Goal: Use online tool/utility: Utilize a website feature to perform a specific function

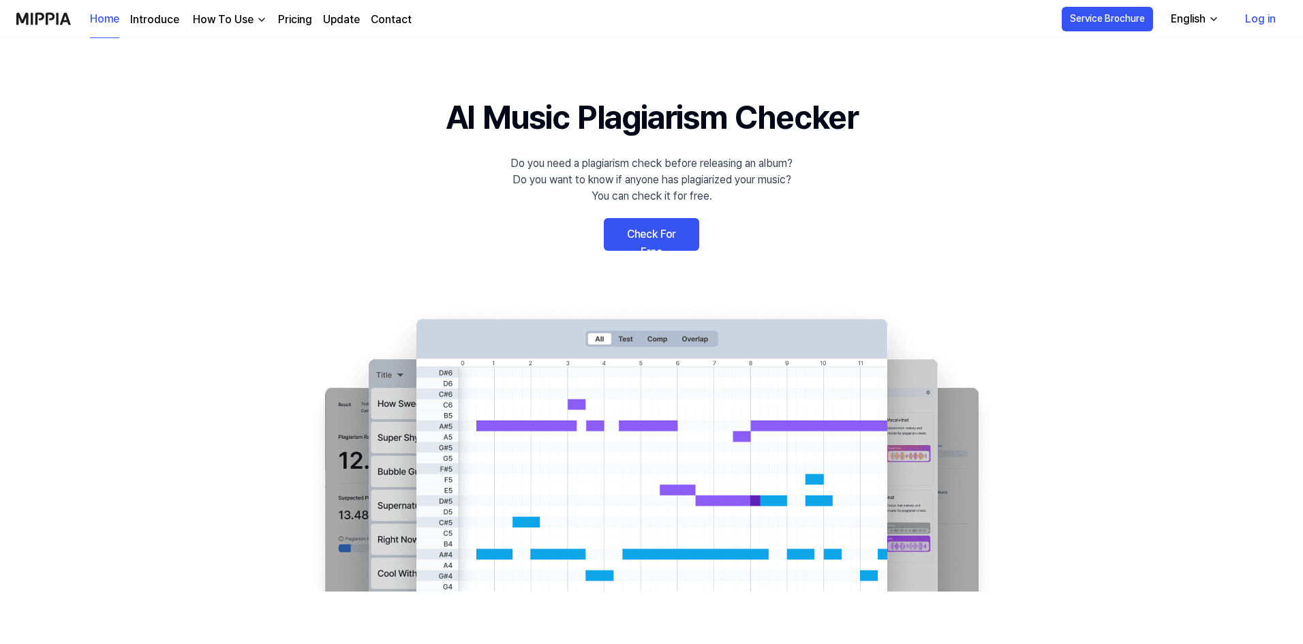
click at [1255, 20] on link "Log in" at bounding box center [1261, 19] width 52 height 38
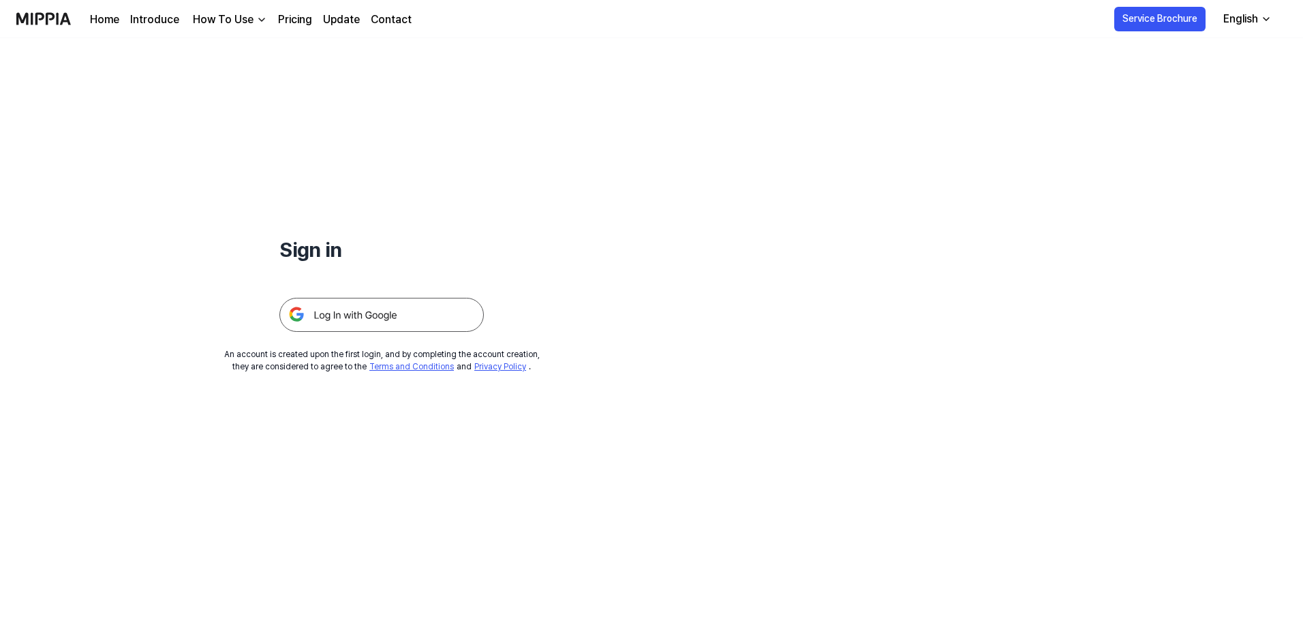
click at [395, 319] on img at bounding box center [381, 315] width 205 height 34
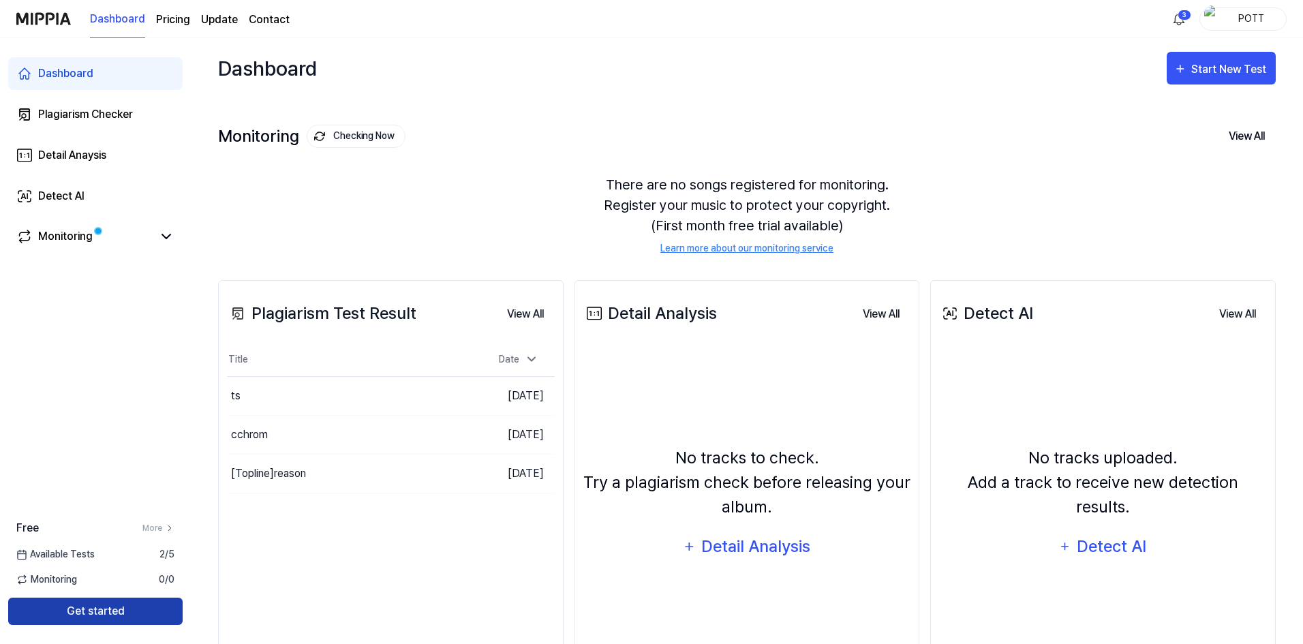
click at [127, 609] on button "Get started" at bounding box center [95, 611] width 175 height 27
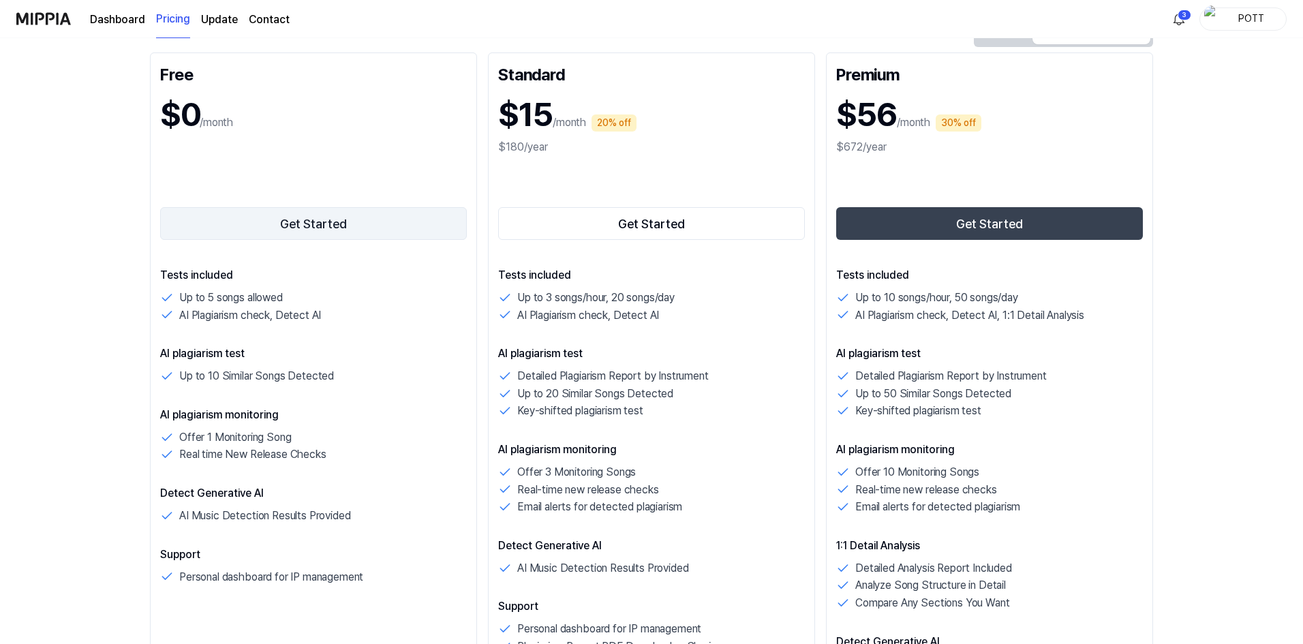
scroll to position [68, 0]
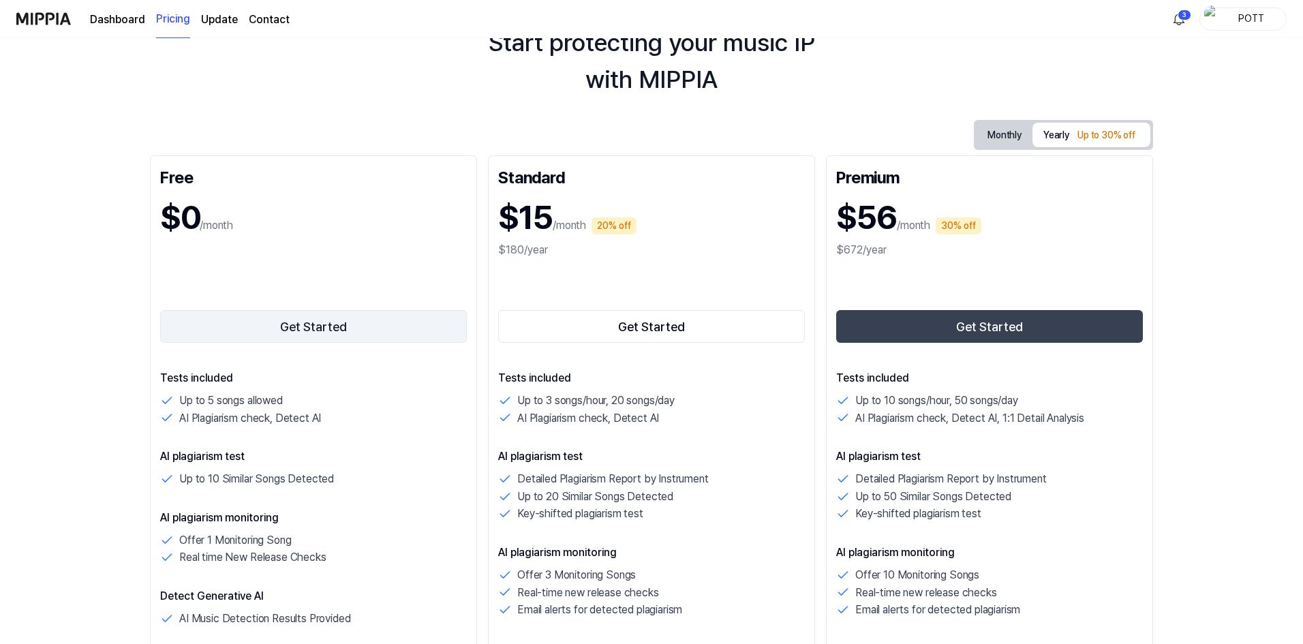
click at [318, 330] on button "Get Started" at bounding box center [313, 326] width 307 height 33
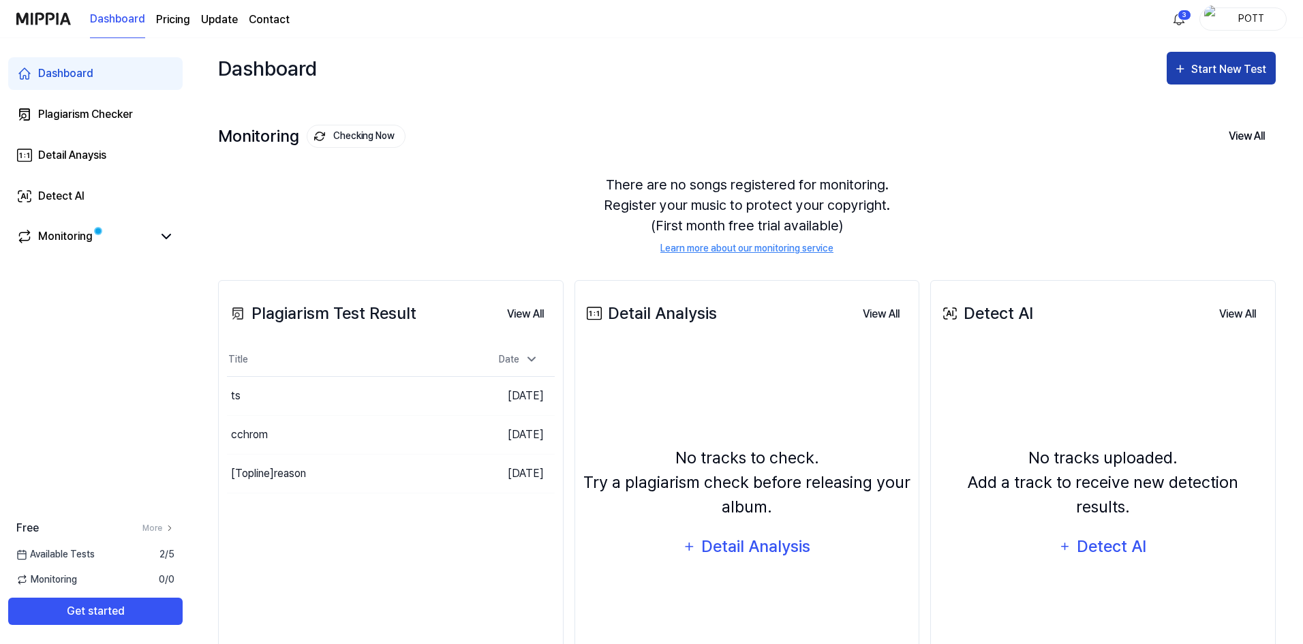
click at [1200, 67] on div "Start New Test" at bounding box center [1231, 70] width 78 height 18
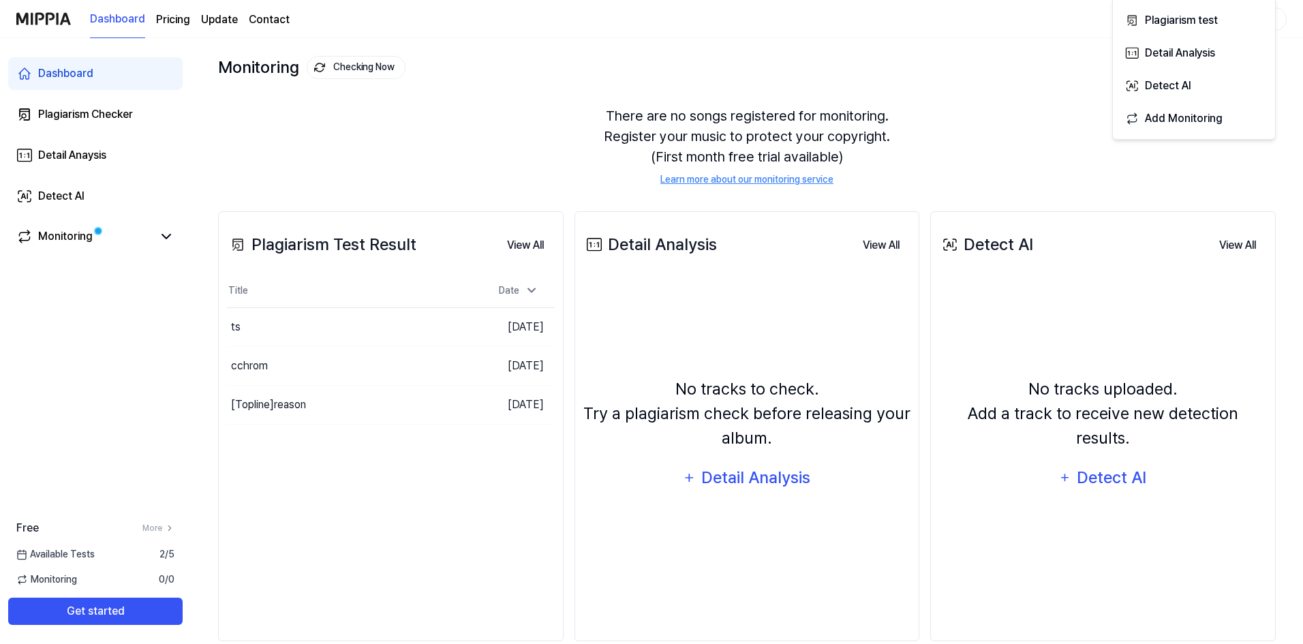
scroll to position [25, 0]
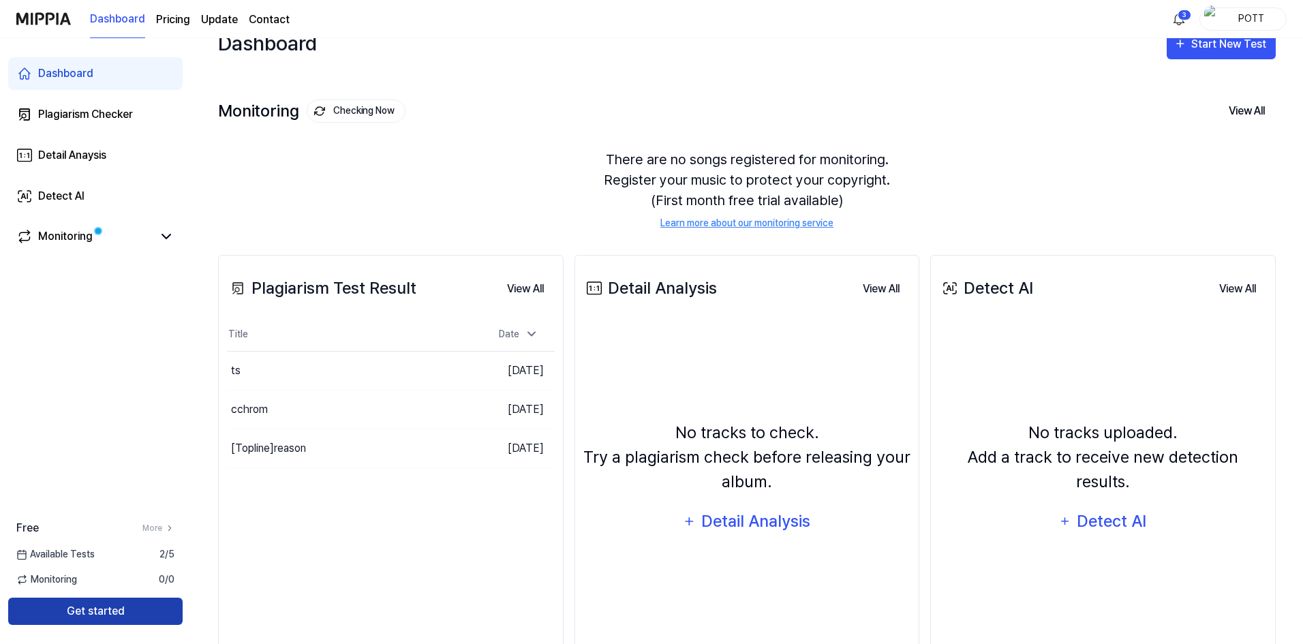
click at [130, 607] on button "Get started" at bounding box center [95, 611] width 175 height 27
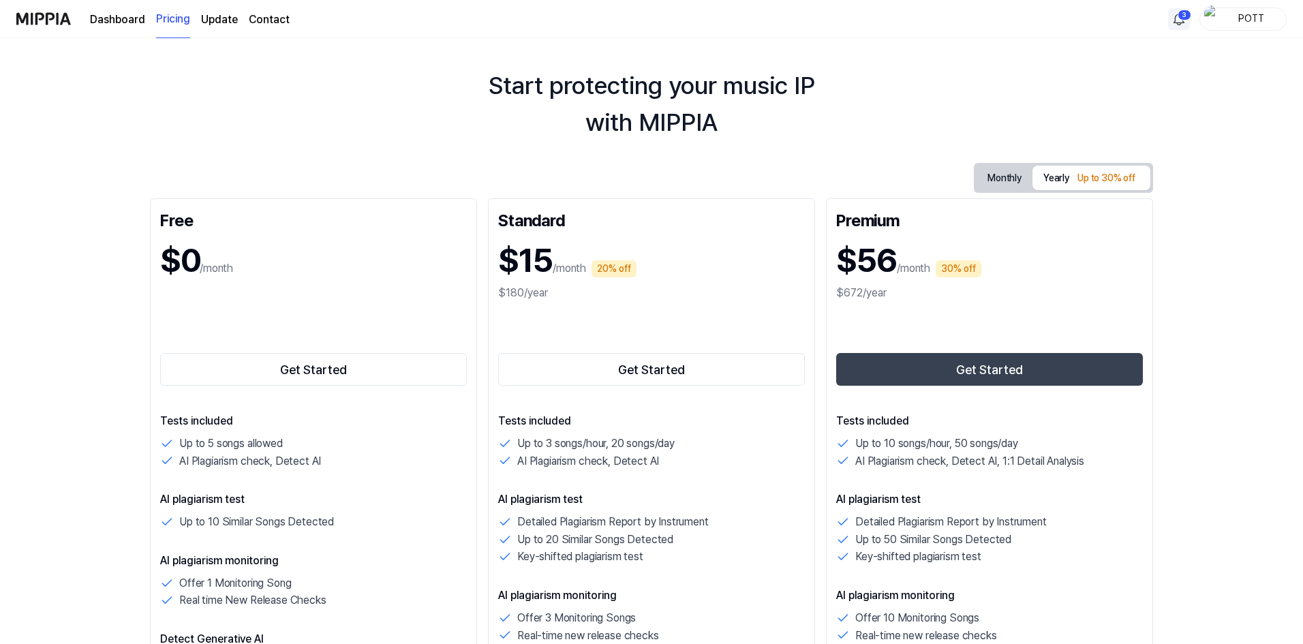
click at [1181, 11] on html "Dashboard Pricing Update Contact 3 POTT Start protecting your music IP with MIP…" at bounding box center [651, 297] width 1303 height 644
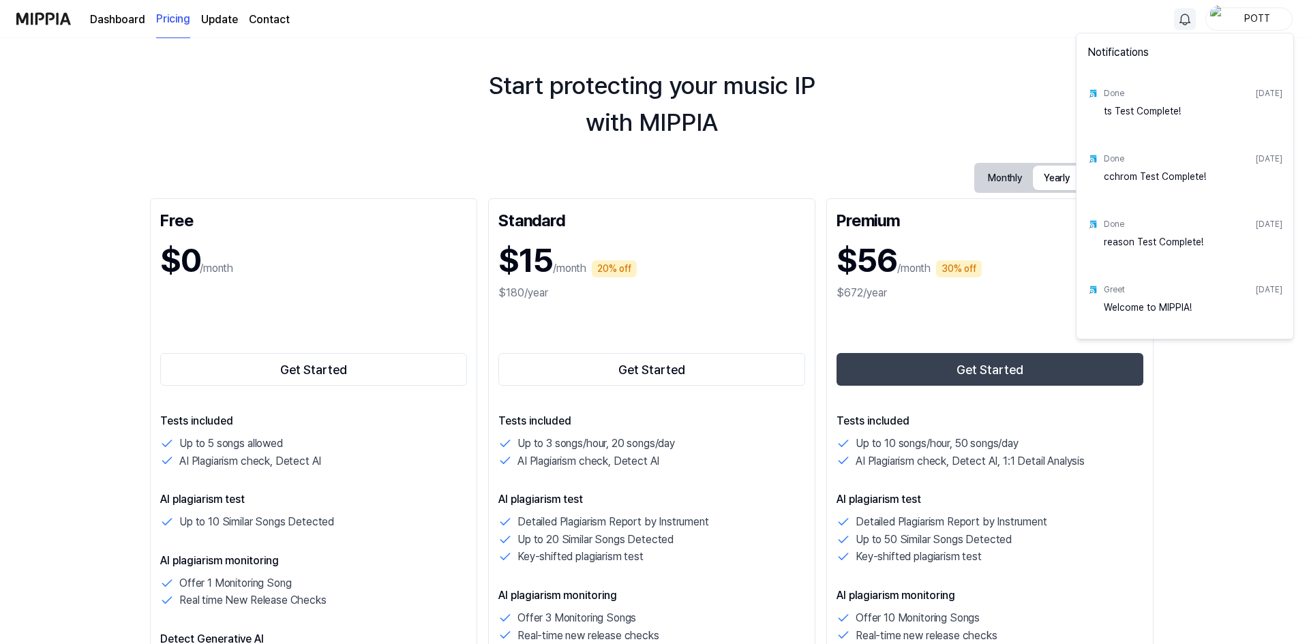
click at [1160, 113] on div "ts Test Complete!" at bounding box center [1193, 117] width 179 height 27
click at [1100, 95] on div "Done [DATE] ts Test Complete!" at bounding box center [1184, 106] width 211 height 65
click at [1114, 93] on div "Done" at bounding box center [1114, 93] width 20 height 12
click at [1115, 116] on div "ts Test Complete!" at bounding box center [1193, 117] width 179 height 27
click at [1010, 68] on html "Dashboard Pricing Update Contact POTT Start protecting your music IP with MIPPI…" at bounding box center [654, 297] width 1309 height 644
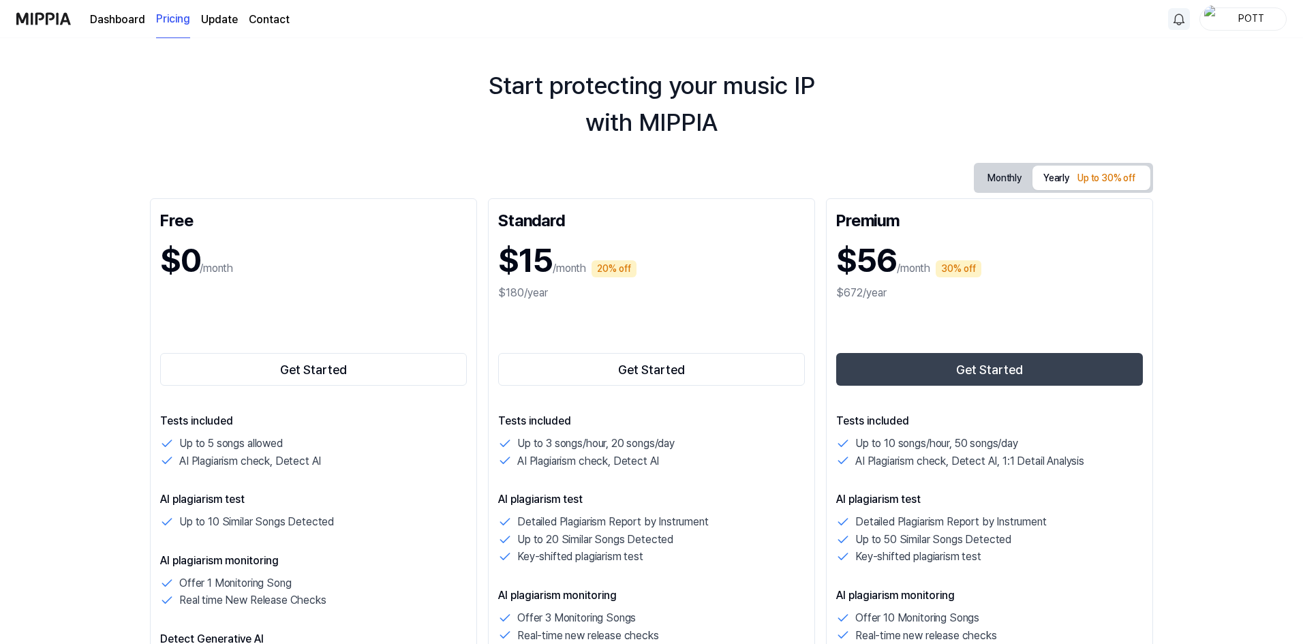
click at [119, 14] on link "Dashboard" at bounding box center [117, 20] width 55 height 16
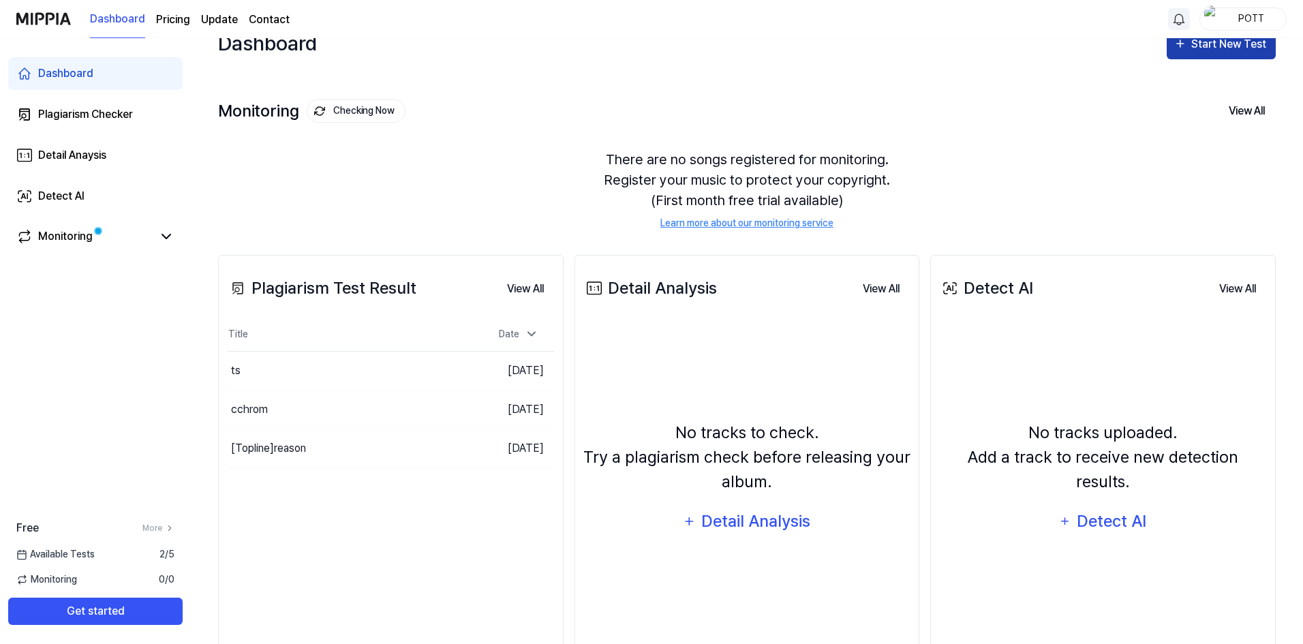
click at [1198, 50] on div "Start New Test" at bounding box center [1231, 44] width 78 height 18
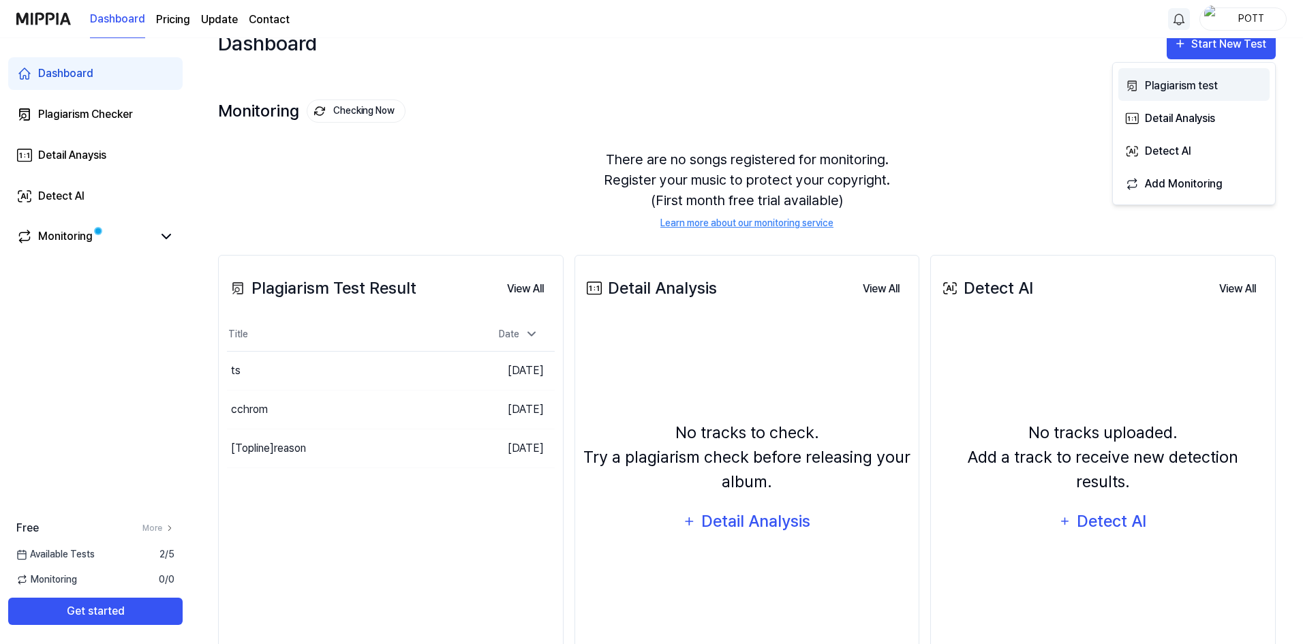
click at [1181, 79] on div "Plagiarism test" at bounding box center [1204, 86] width 119 height 18
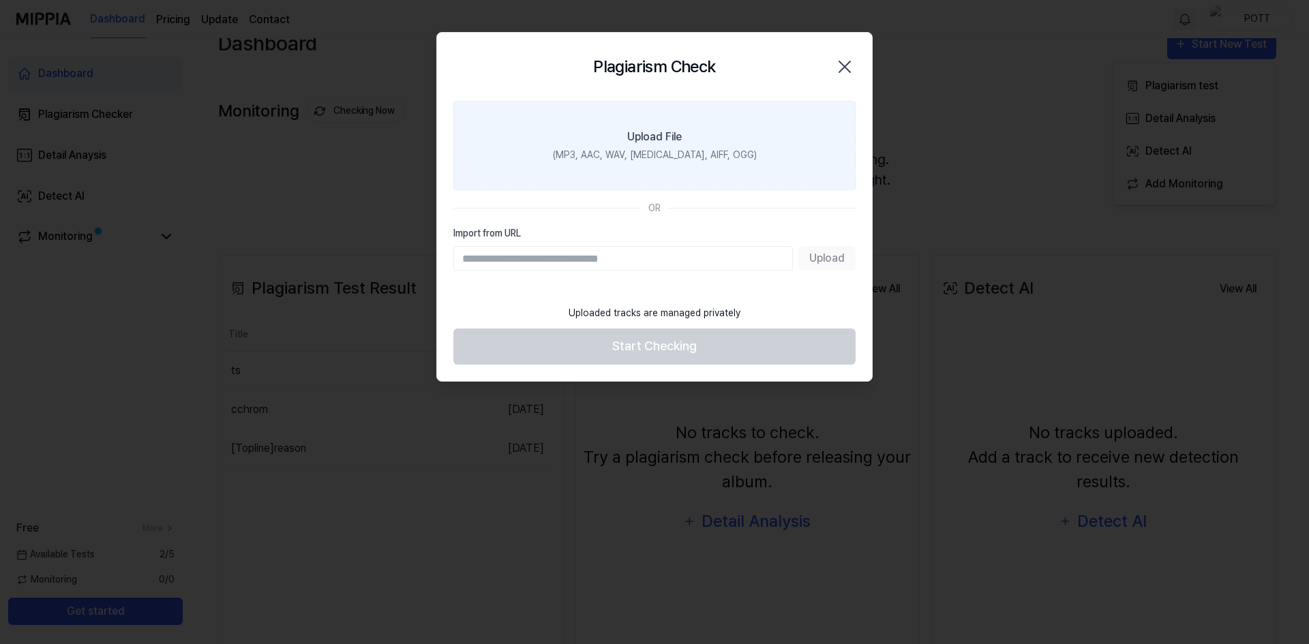
click at [657, 137] on div "Upload File" at bounding box center [654, 137] width 55 height 16
click at [0, 0] on input "Upload File (MP3, AAC, WAV, [MEDICAL_DATA], AIFF, OGG)" at bounding box center [0, 0] width 0 height 0
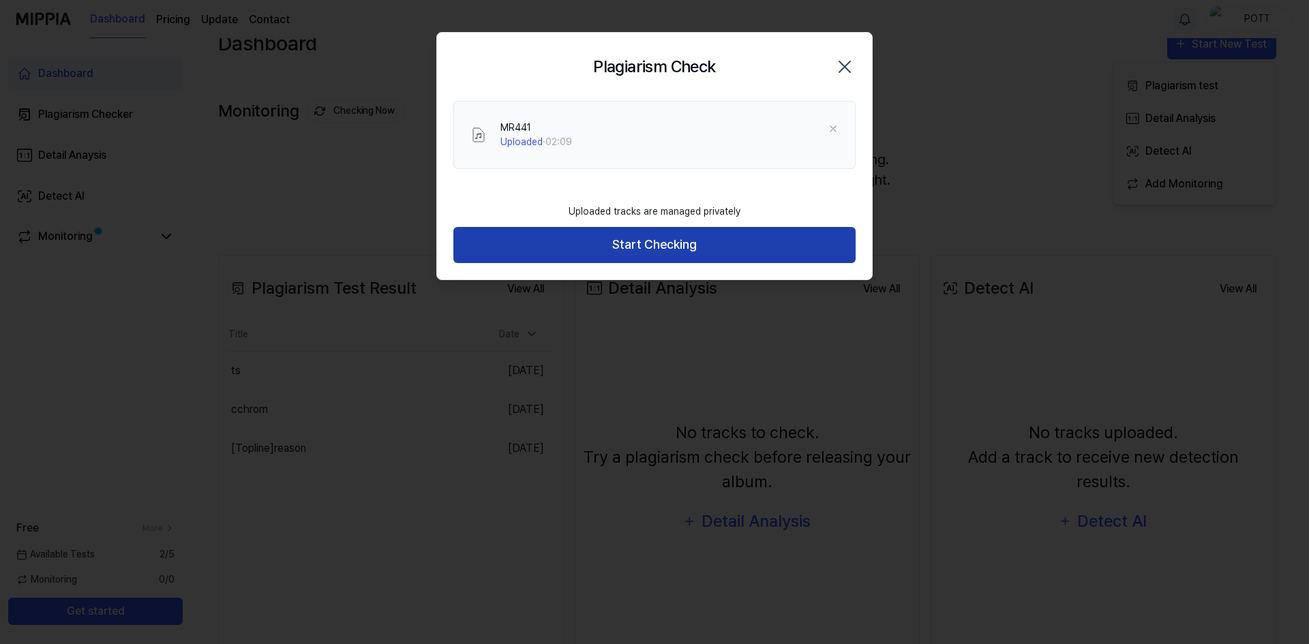
click at [624, 250] on button "Start Checking" at bounding box center [654, 245] width 402 height 36
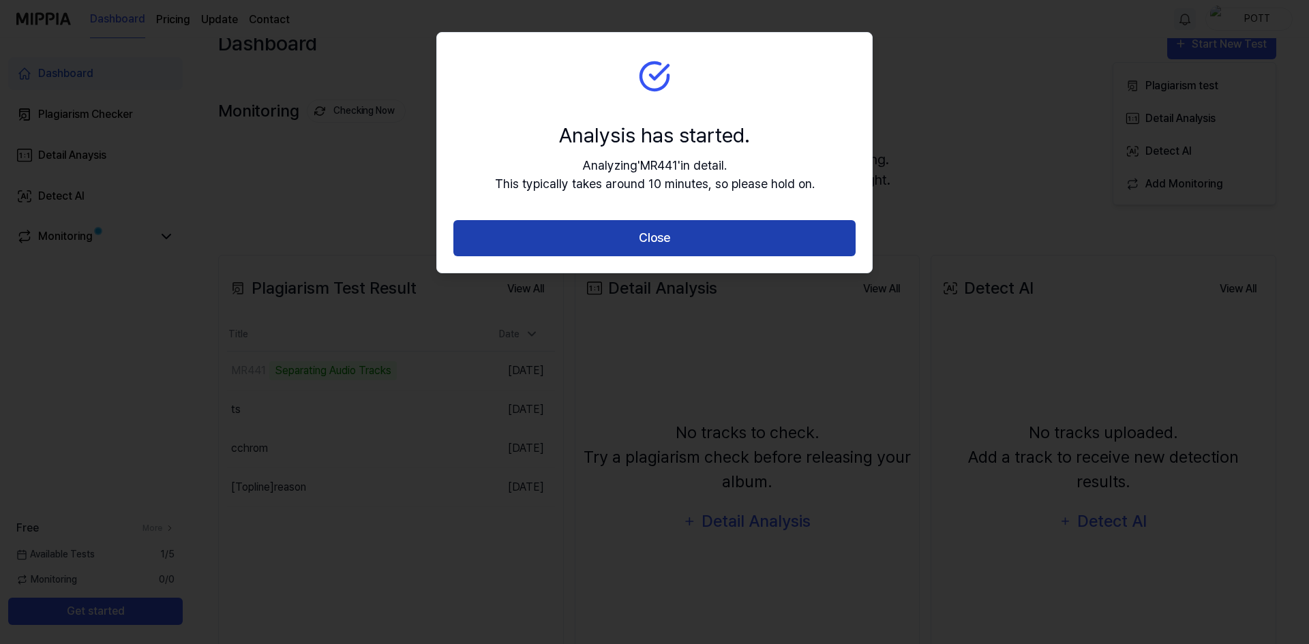
click at [600, 245] on button "Close" at bounding box center [654, 238] width 402 height 36
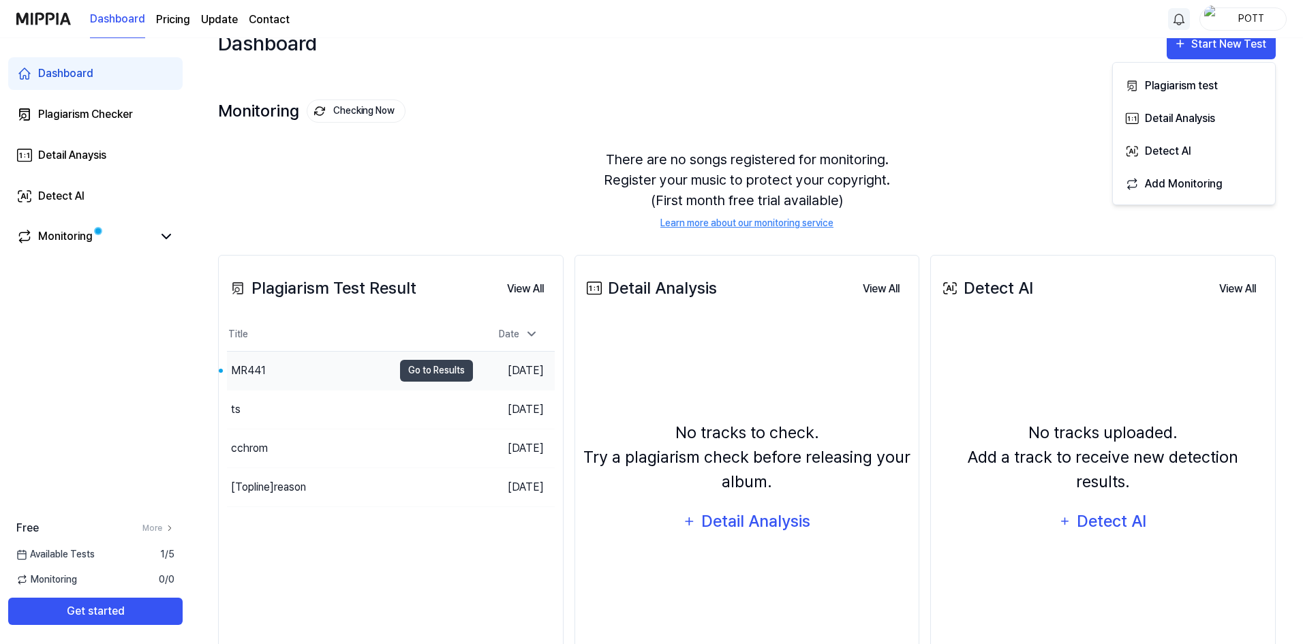
click at [249, 372] on div "MR441" at bounding box center [248, 371] width 35 height 16
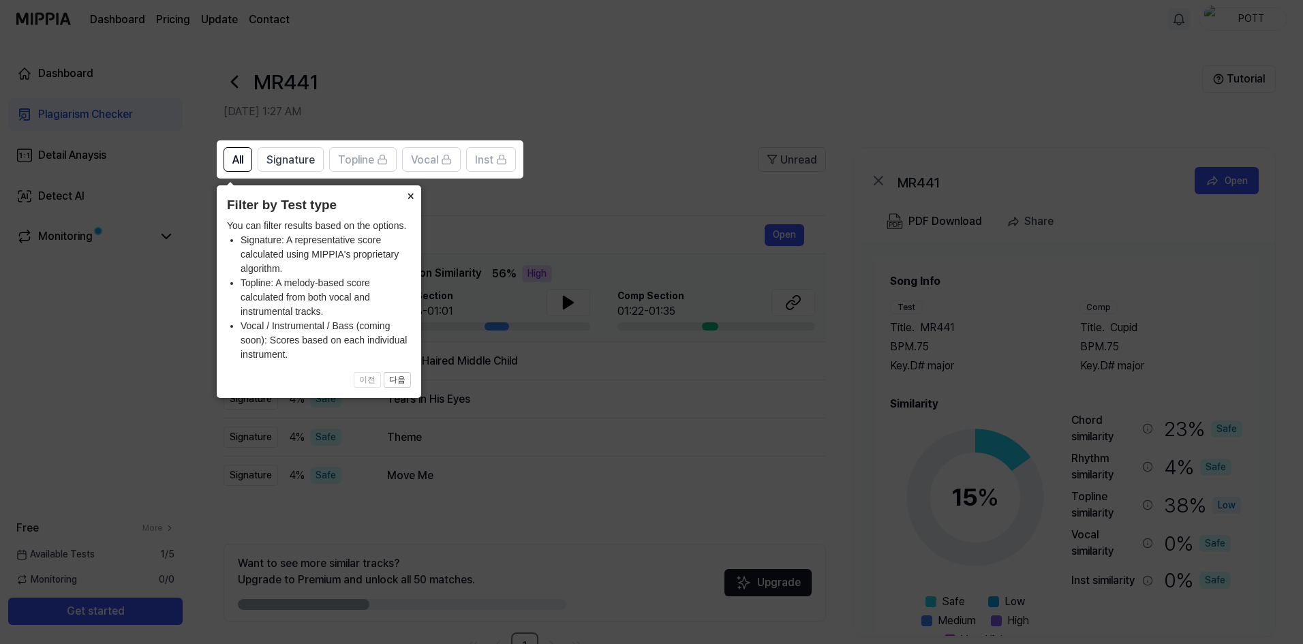
click at [408, 193] on button "×" at bounding box center [410, 194] width 22 height 19
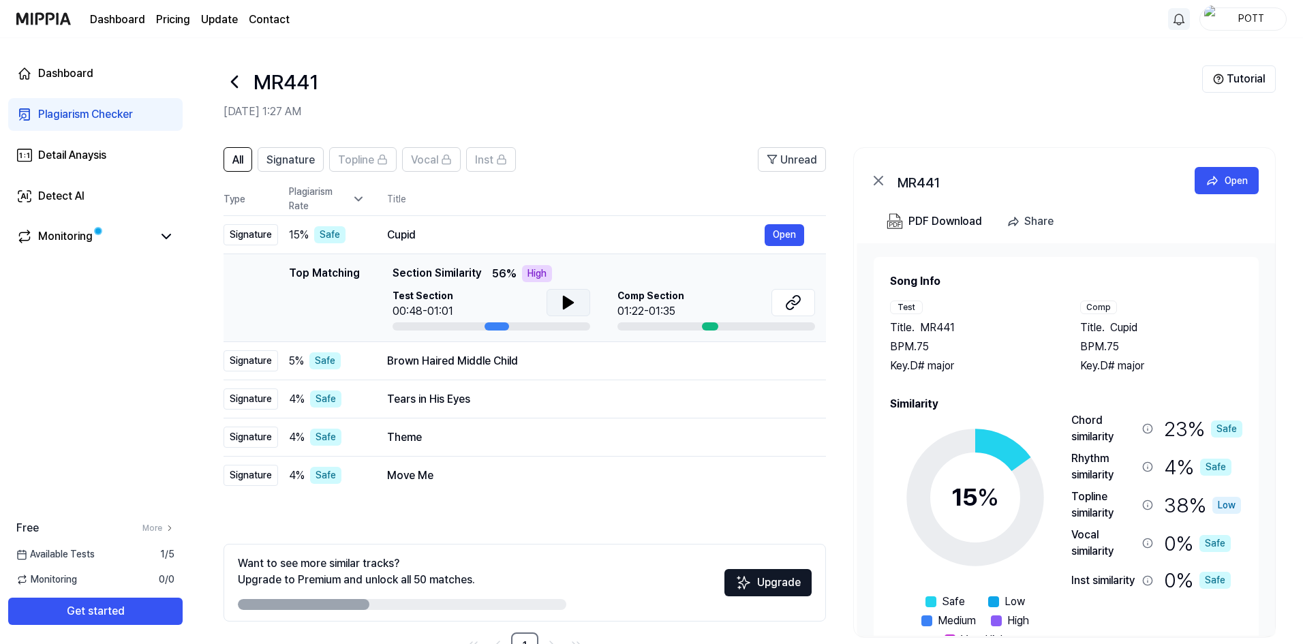
click at [568, 301] on icon at bounding box center [569, 303] width 10 height 12
click at [782, 304] on button at bounding box center [794, 302] width 44 height 27
click at [288, 163] on span "Signature" at bounding box center [291, 160] width 48 height 16
click at [237, 160] on span "All" at bounding box center [237, 160] width 11 height 16
click at [780, 238] on button "Open" at bounding box center [785, 235] width 40 height 22
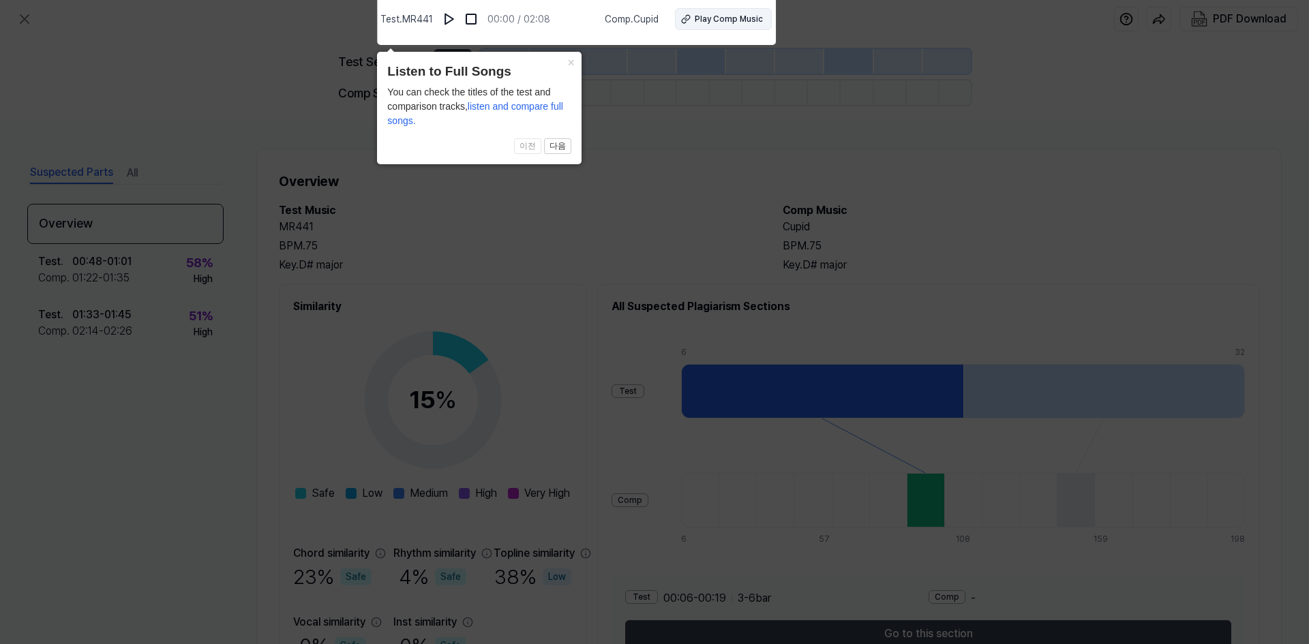
click at [718, 22] on div "Play Comp Music" at bounding box center [729, 19] width 68 height 12
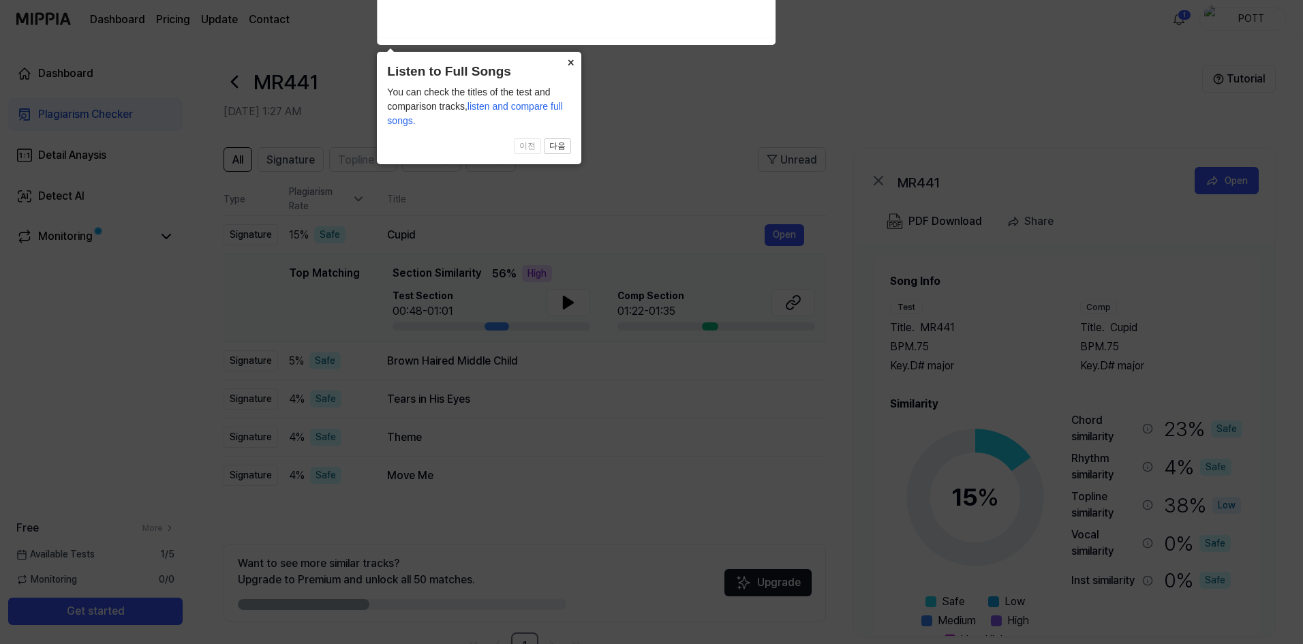
click at [573, 60] on button "×" at bounding box center [571, 61] width 22 height 19
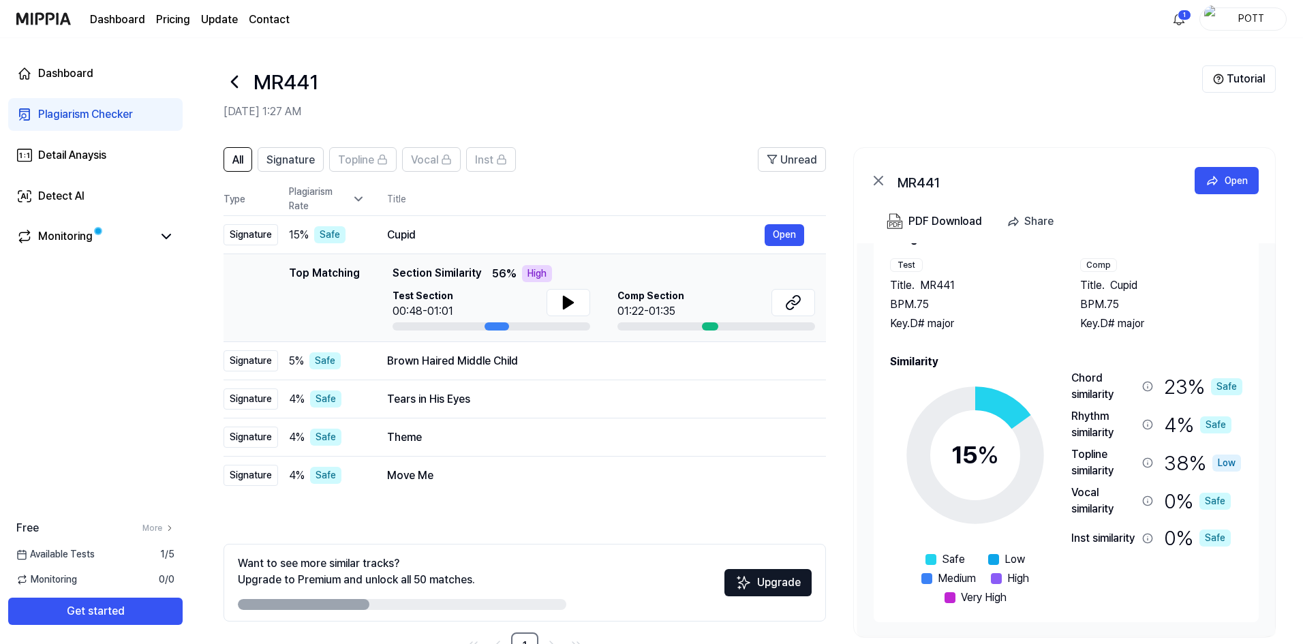
scroll to position [43, 0]
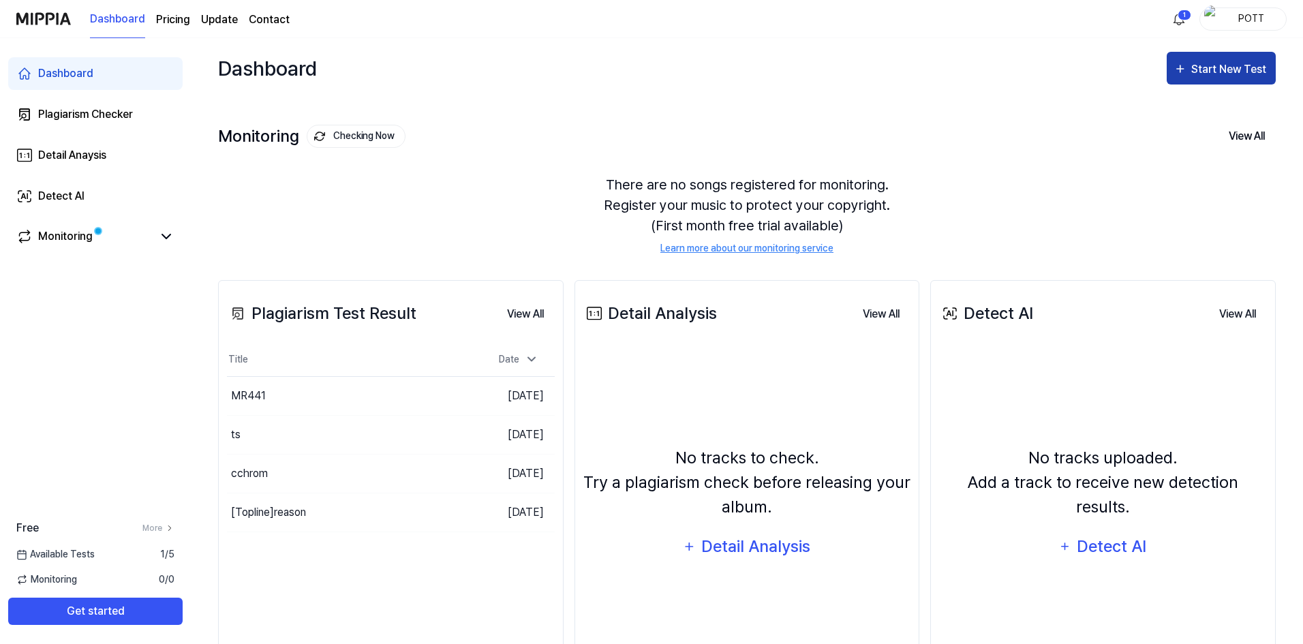
click at [1237, 72] on div "Start New Test" at bounding box center [1231, 70] width 78 height 18
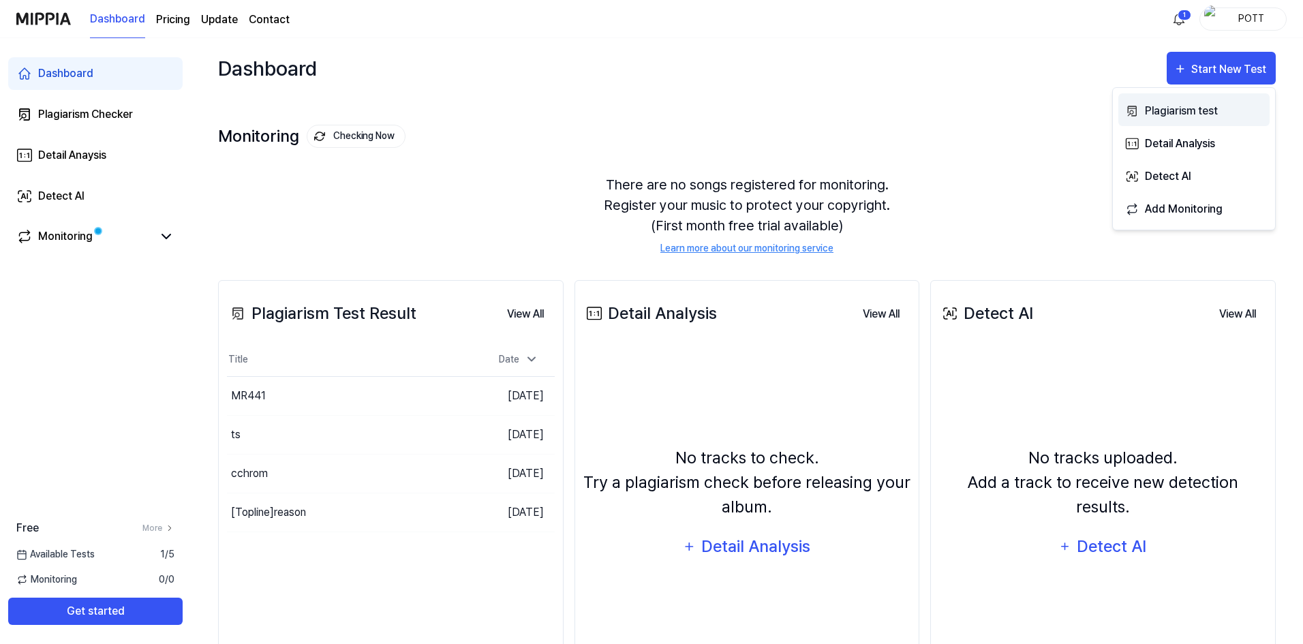
click at [1175, 106] on div "Plagiarism test" at bounding box center [1204, 111] width 119 height 18
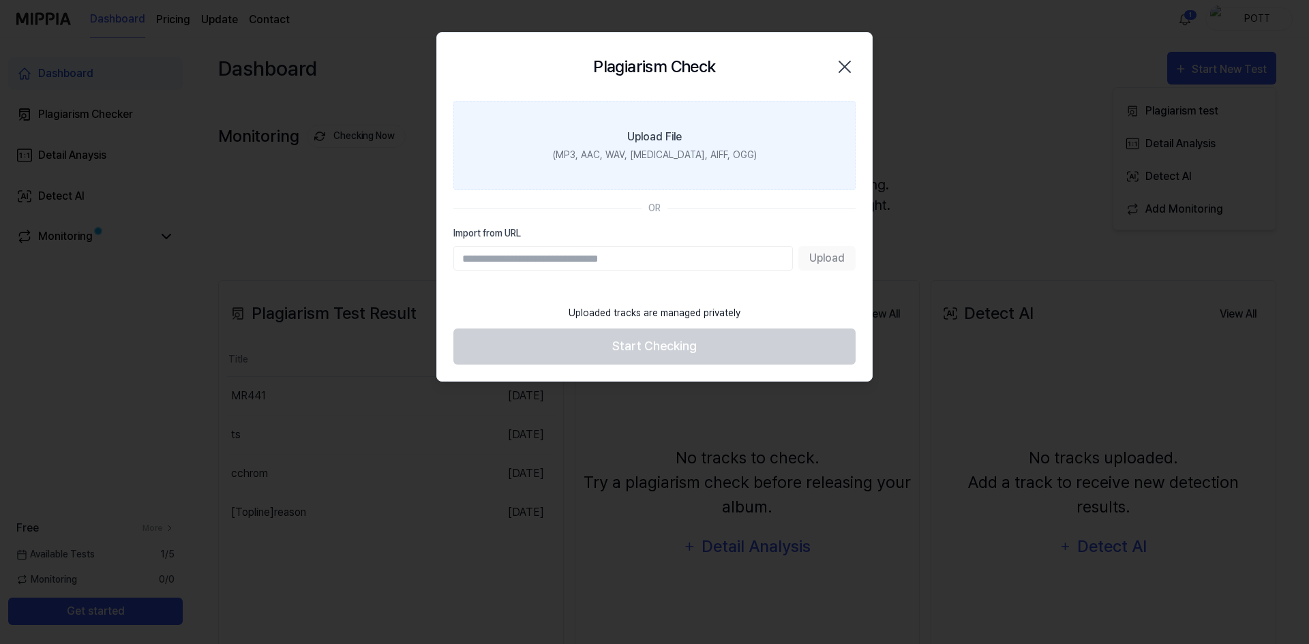
click at [663, 136] on div "Upload File" at bounding box center [654, 137] width 55 height 16
click at [0, 0] on input "Upload File (MP3, AAC, WAV, [MEDICAL_DATA], AIFF, OGG)" at bounding box center [0, 0] width 0 height 0
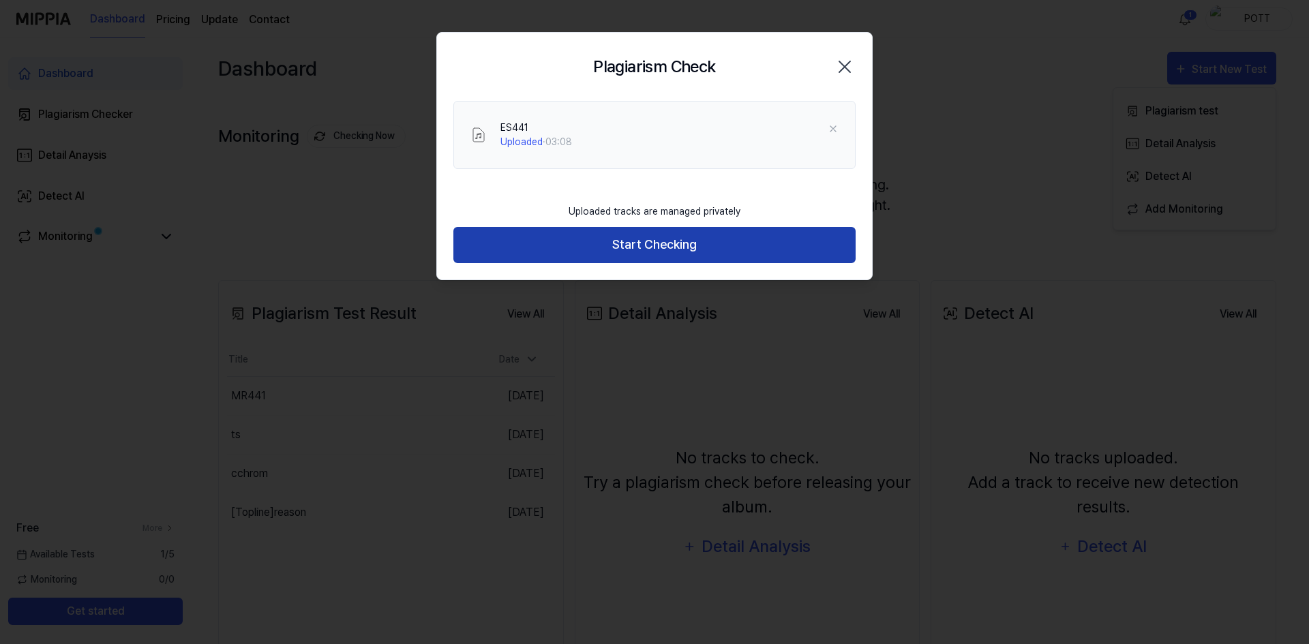
click at [681, 249] on button "Start Checking" at bounding box center [654, 245] width 402 height 36
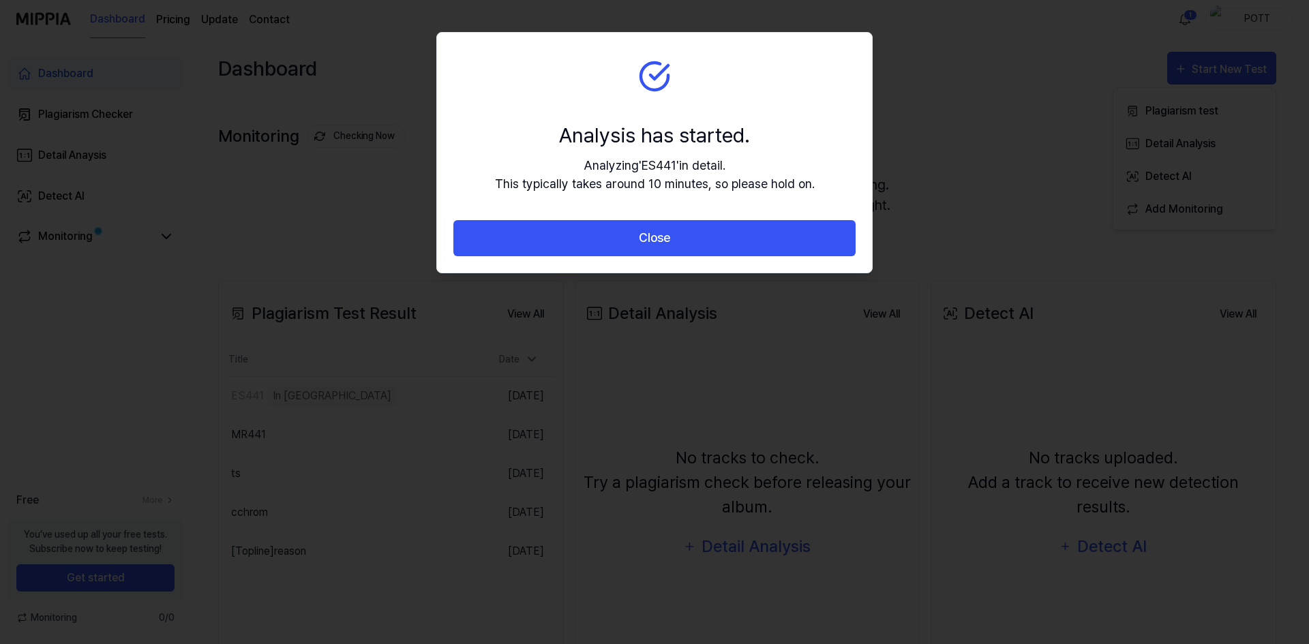
click at [669, 247] on button "Close" at bounding box center [654, 238] width 402 height 36
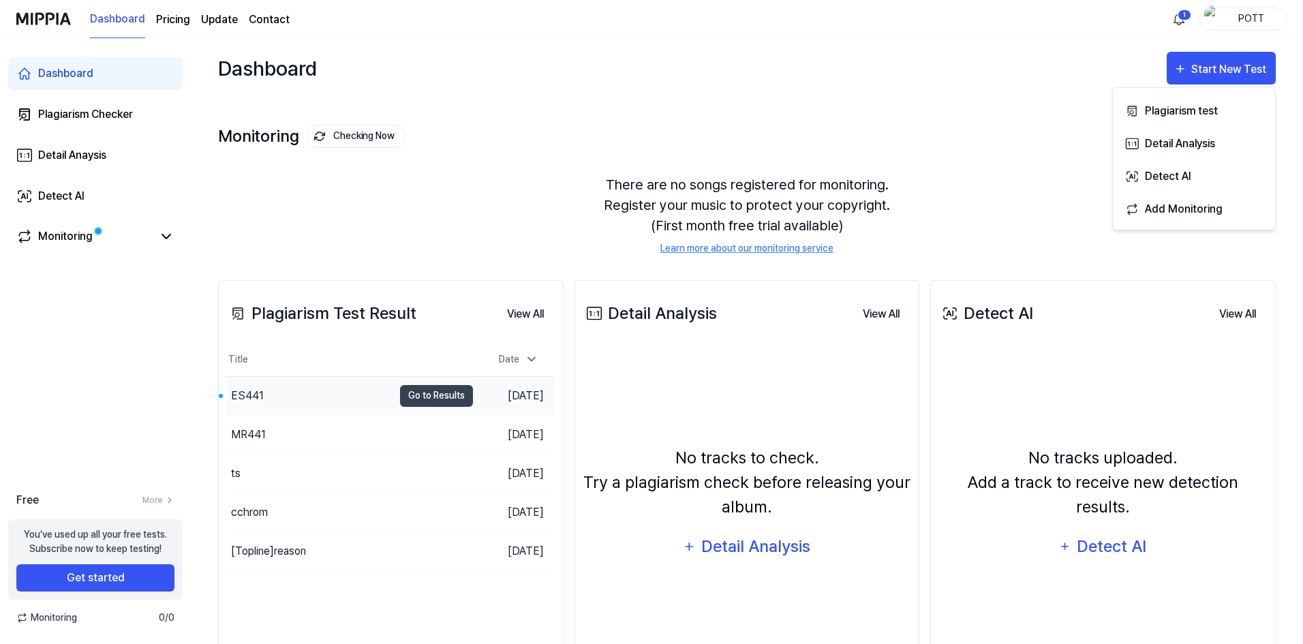
click at [253, 393] on div "ES441" at bounding box center [247, 396] width 33 height 16
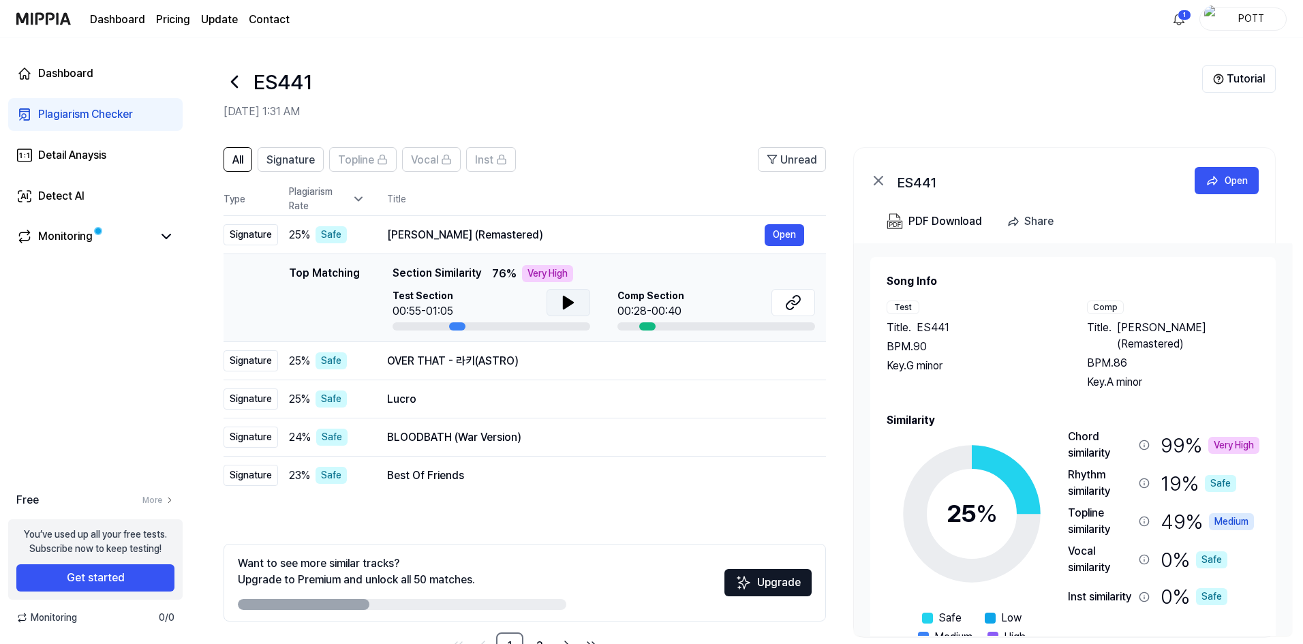
click at [565, 303] on icon at bounding box center [569, 303] width 10 height 12
click at [566, 302] on icon at bounding box center [565, 302] width 3 height 11
click at [792, 299] on icon at bounding box center [793, 302] width 16 height 16
click at [776, 361] on button "Open" at bounding box center [785, 361] width 40 height 22
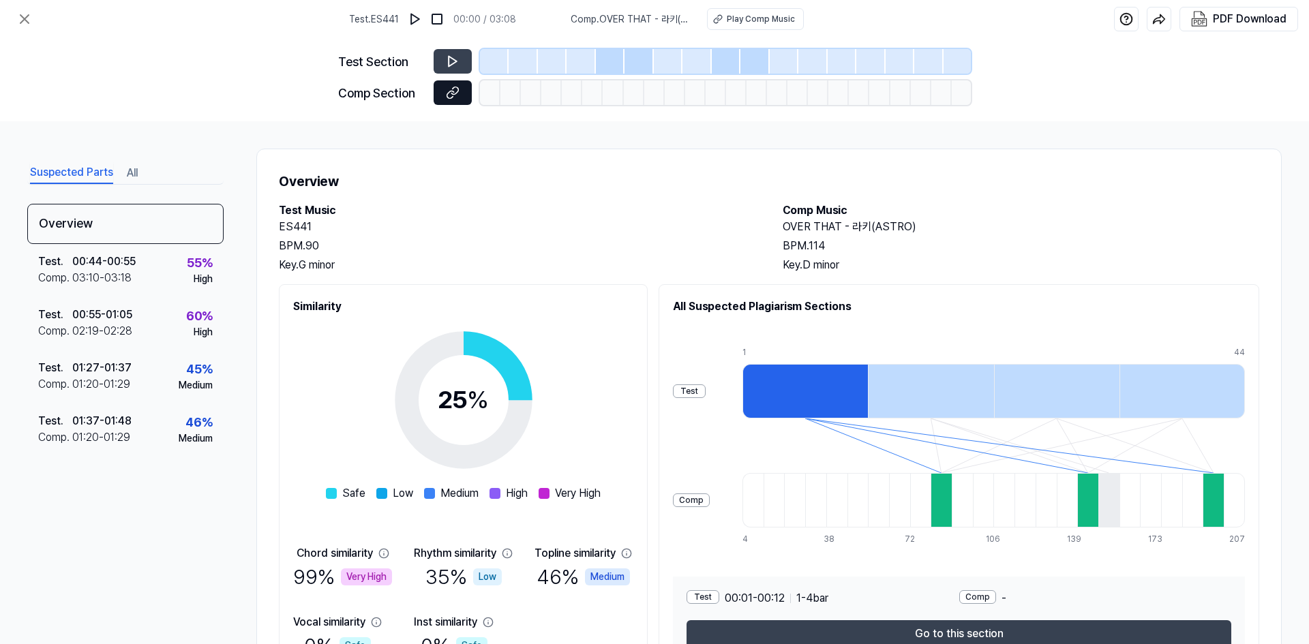
click at [449, 97] on icon at bounding box center [453, 93] width 14 height 14
